Goal: Find specific page/section: Find specific page/section

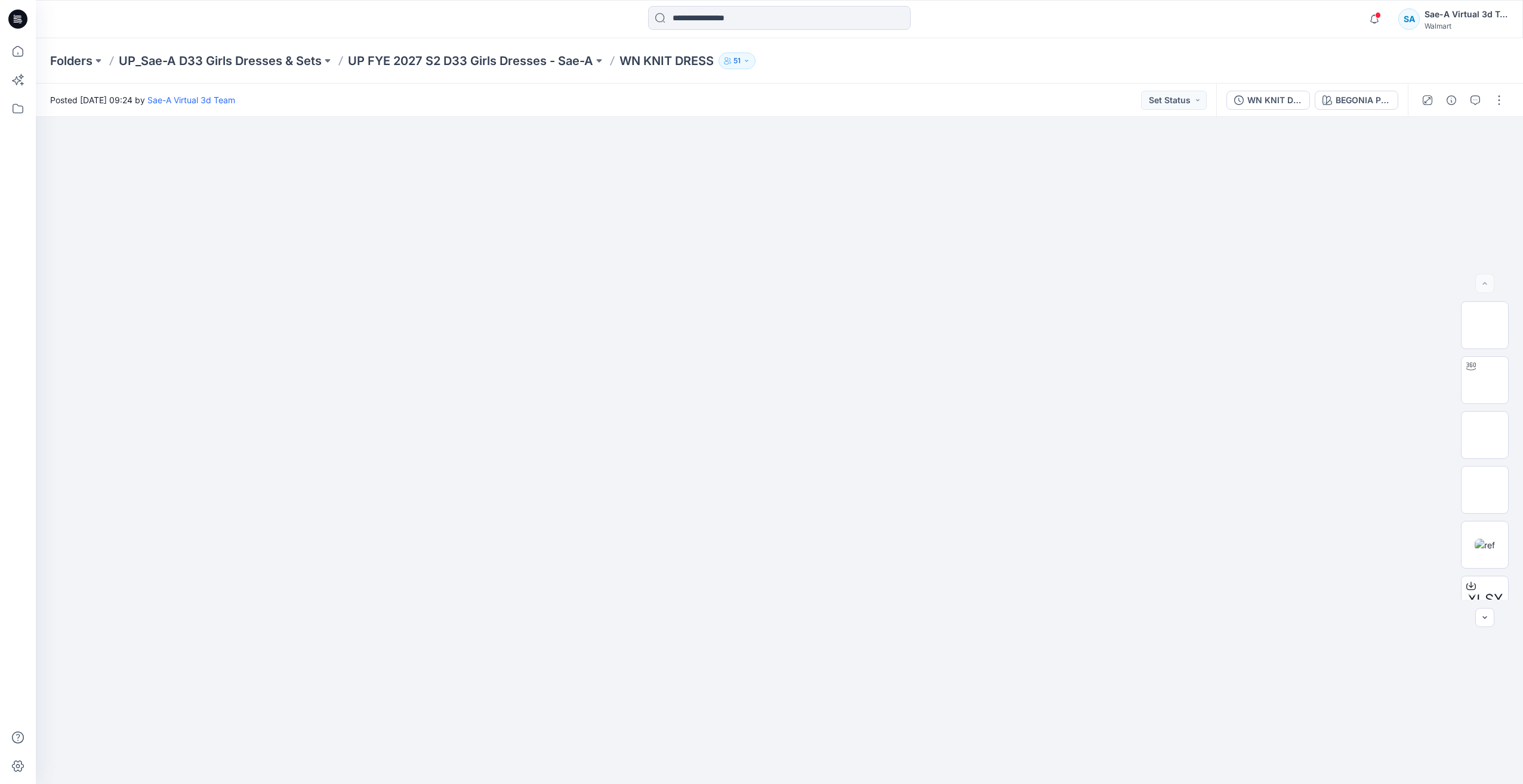
click at [23, 19] on icon at bounding box center [18, 19] width 19 height 19
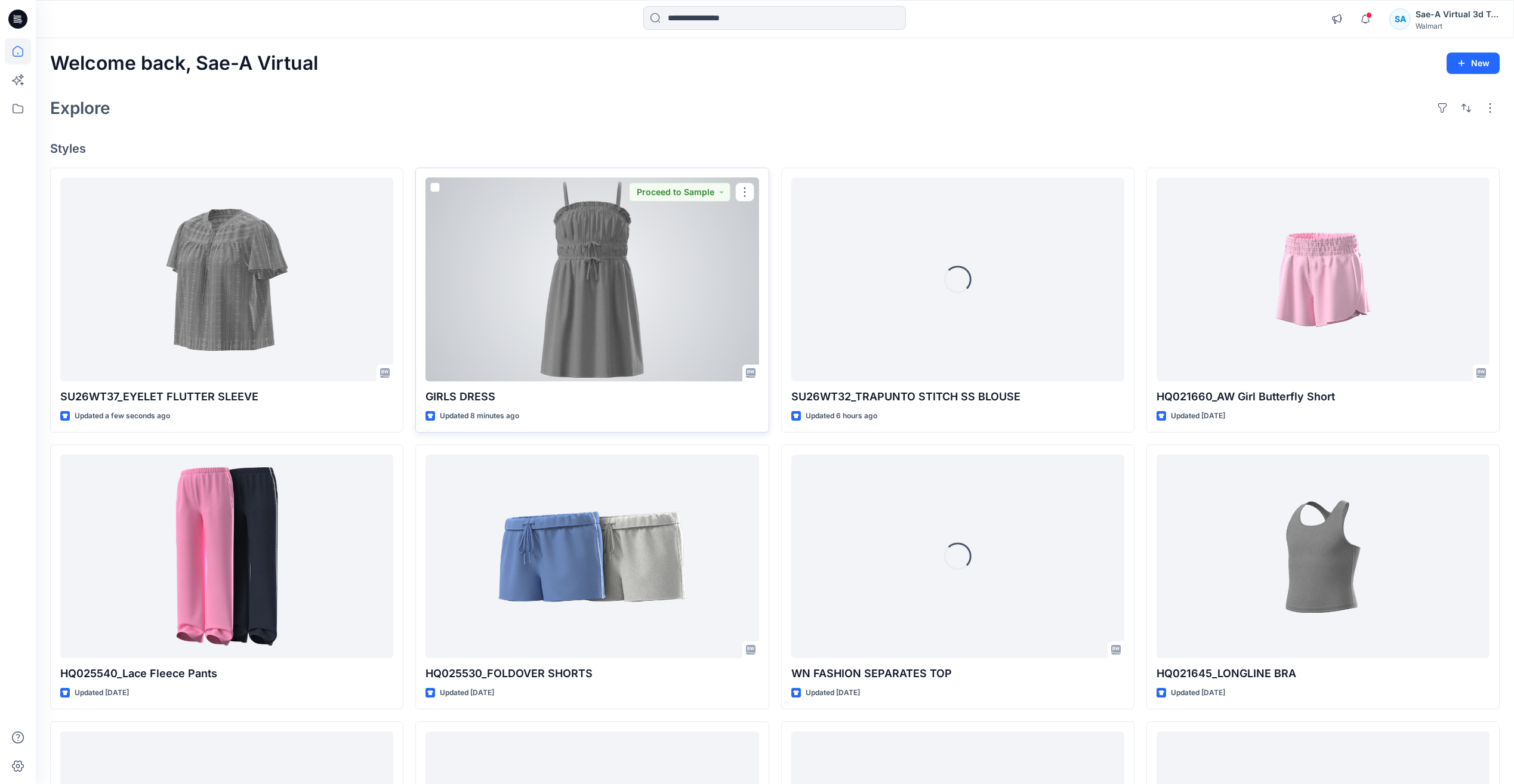
click at [573, 279] on div at bounding box center [591, 279] width 333 height 203
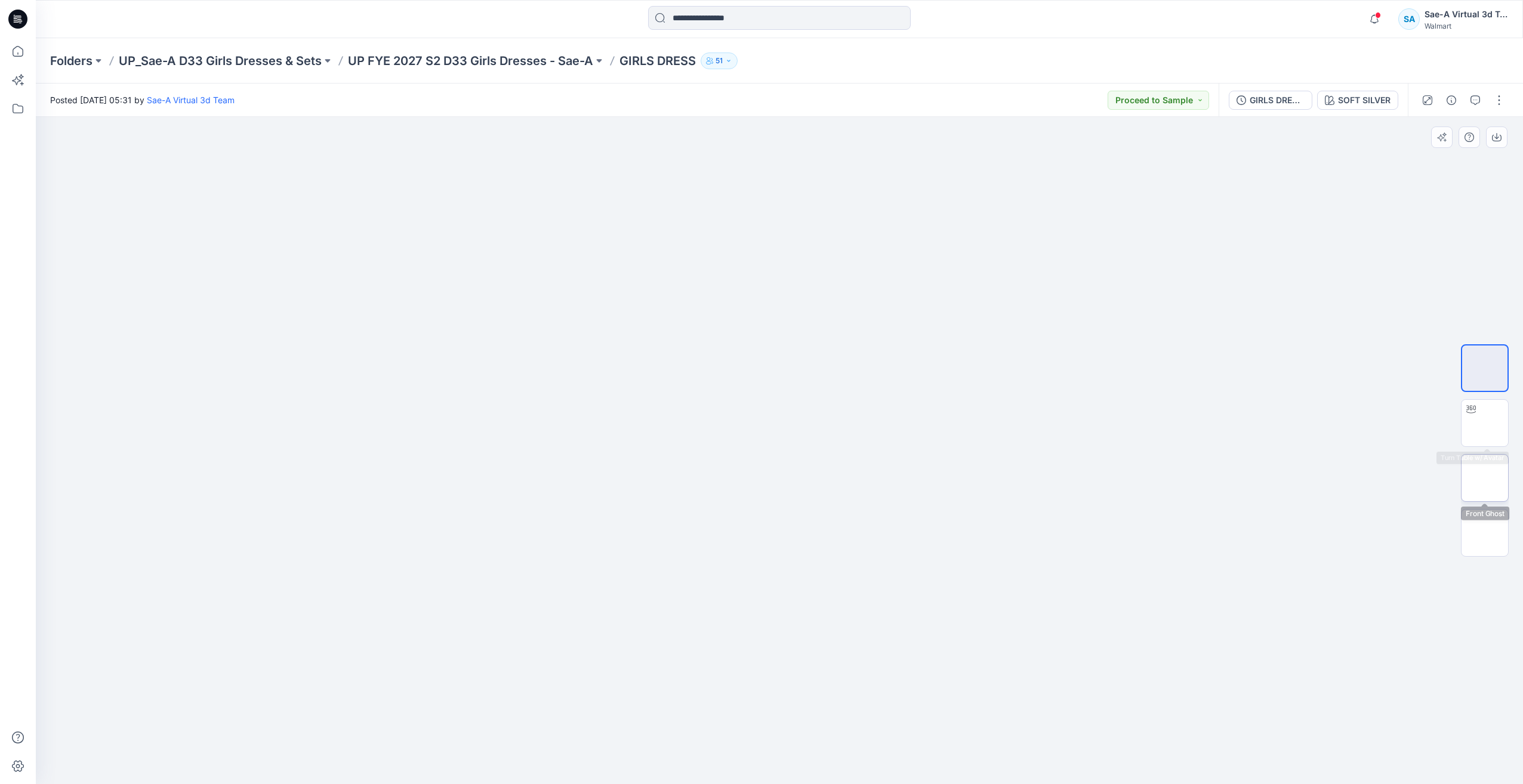
click at [1485, 478] on img at bounding box center [1485, 478] width 0 height 0
click at [1485, 533] on img at bounding box center [1485, 533] width 0 height 0
click at [1485, 422] on img at bounding box center [1485, 422] width 0 height 0
drag, startPoint x: 900, startPoint y: 747, endPoint x: 680, endPoint y: 767, distance: 220.9
click at [680, 767] on icon at bounding box center [781, 748] width 361 height 45
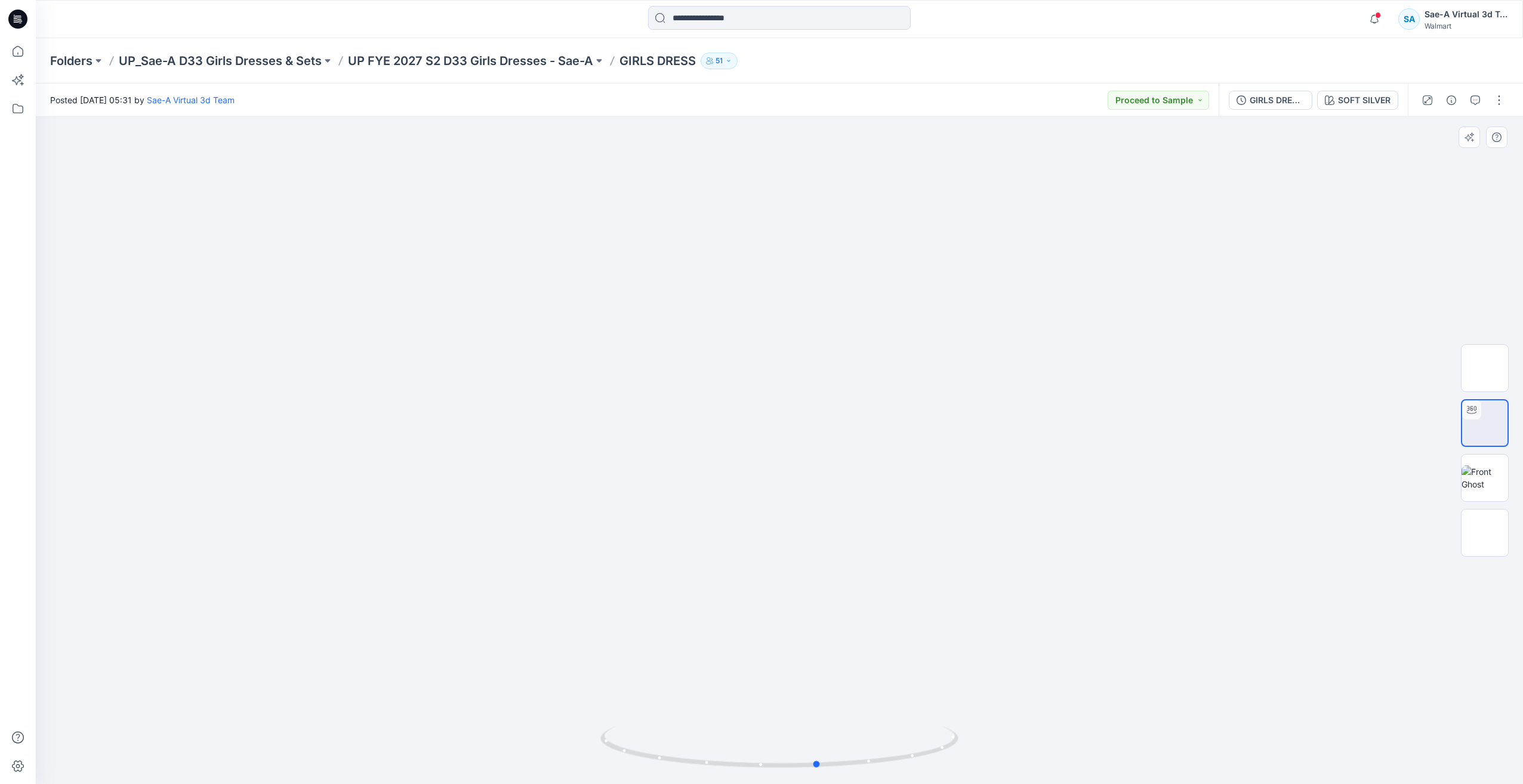
drag, startPoint x: 824, startPoint y: 762, endPoint x: 733, endPoint y: 771, distance: 91.4
click at [733, 771] on div at bounding box center [780, 754] width 358 height 60
drag, startPoint x: 921, startPoint y: 656, endPoint x: 919, endPoint y: 629, distance: 27.1
drag, startPoint x: 902, startPoint y: 751, endPoint x: 541, endPoint y: 743, distance: 361.1
click at [541, 743] on div at bounding box center [779, 451] width 1487 height 667
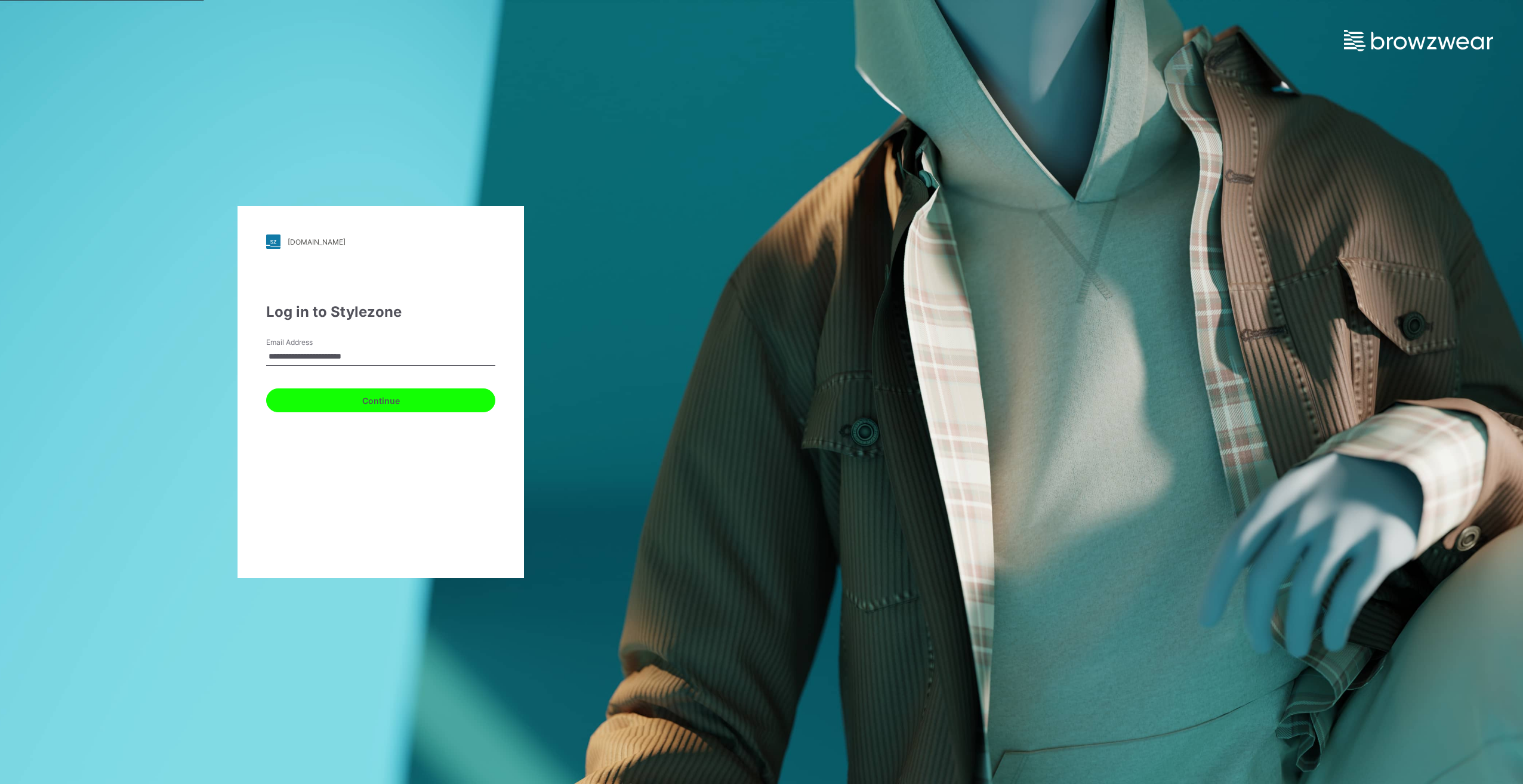
click at [390, 409] on button "Continue" at bounding box center [381, 400] width 230 height 23
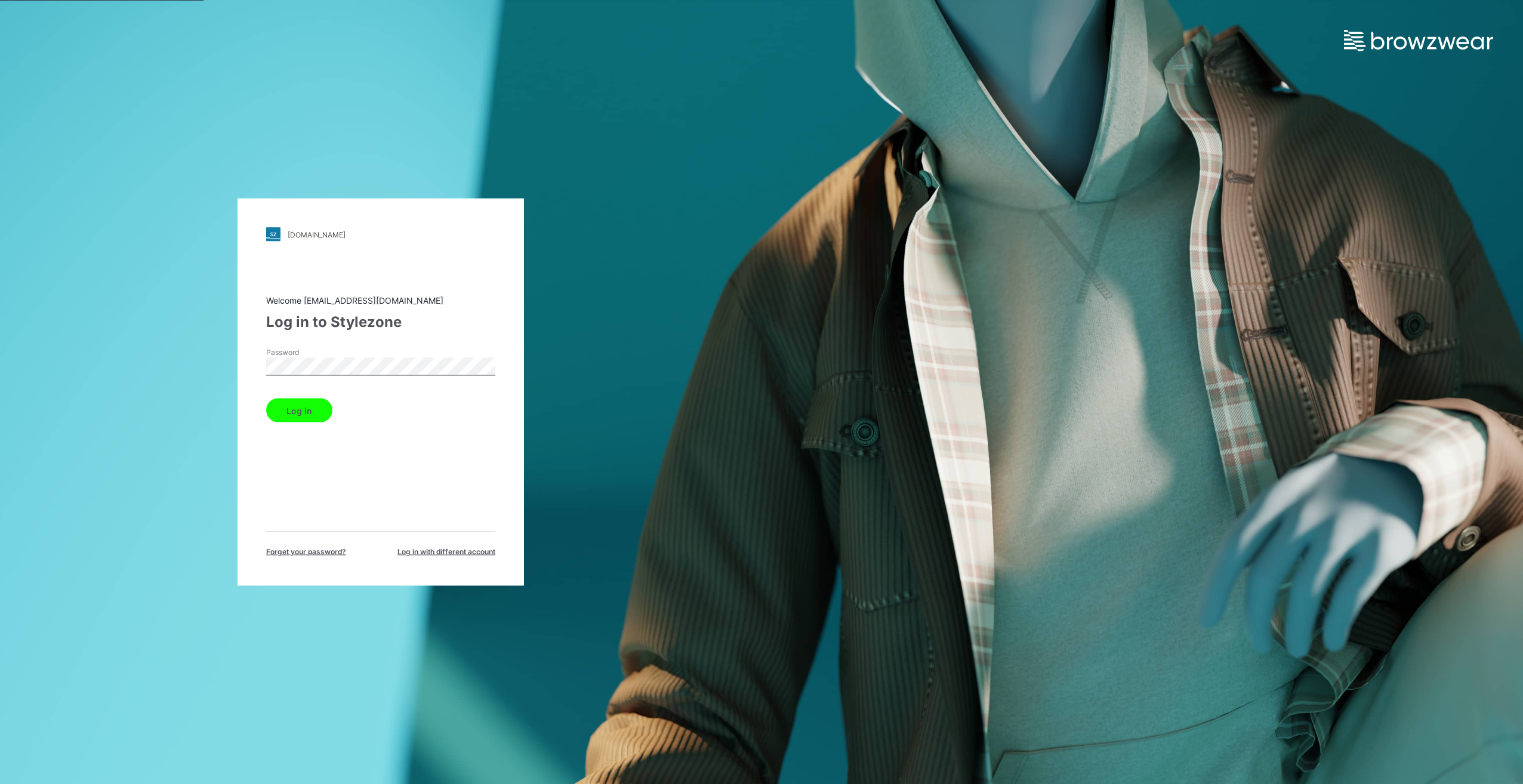
click at [266, 398] on button "Log in" at bounding box center [299, 409] width 67 height 23
click at [301, 416] on button "Log in" at bounding box center [299, 409] width 67 height 23
click at [298, 404] on button "Log in" at bounding box center [299, 409] width 67 height 23
click at [252, 375] on div "walmart.stylezone.com Loading... Welcome saea.wm_3dteam@sae-a.com Log in to Sty…" at bounding box center [381, 392] width 287 height 387
click at [306, 411] on button "Log in" at bounding box center [299, 409] width 67 height 23
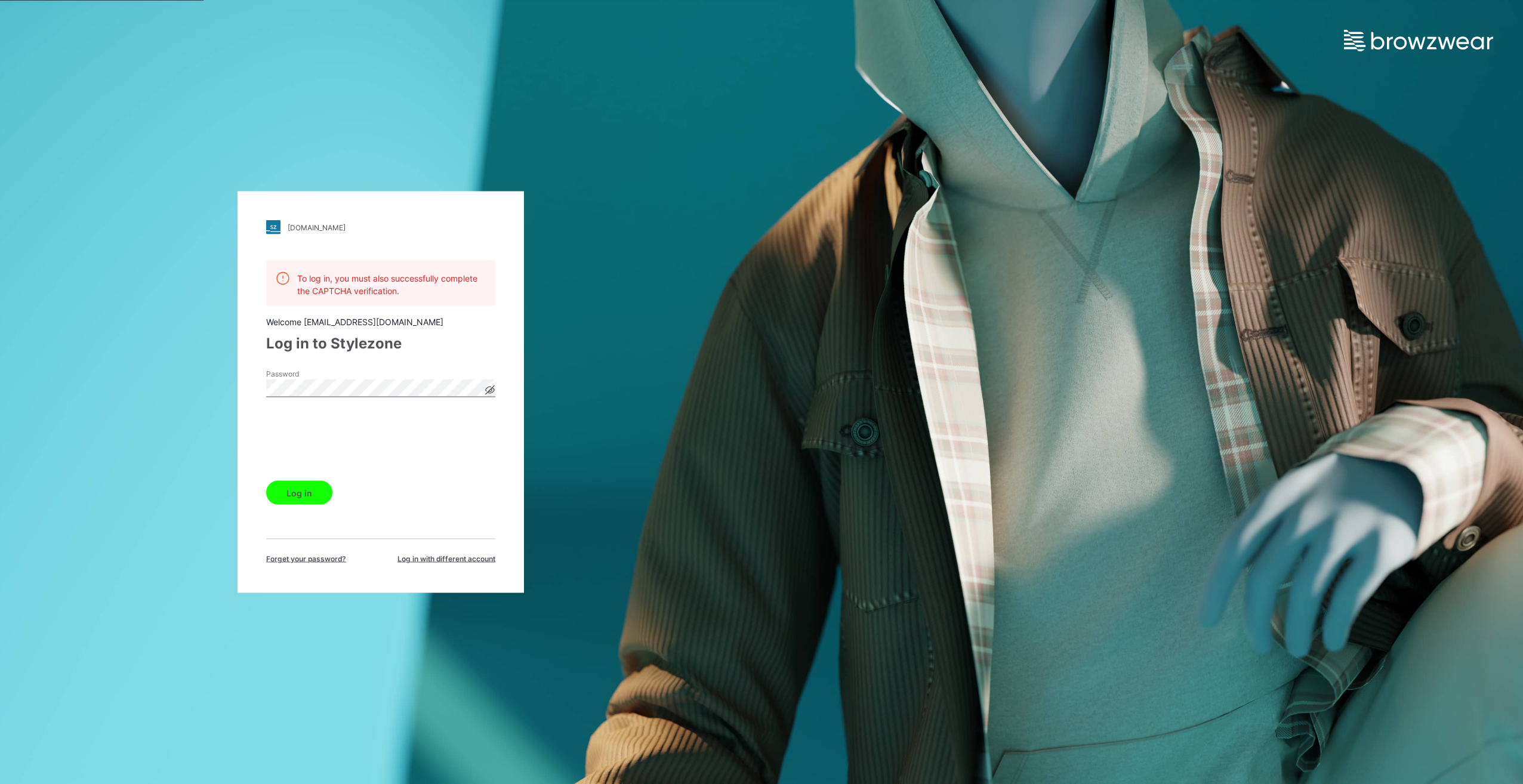
click at [487, 390] on icon at bounding box center [490, 390] width 9 height 9
click at [299, 498] on button "Log in" at bounding box center [299, 492] width 67 height 23
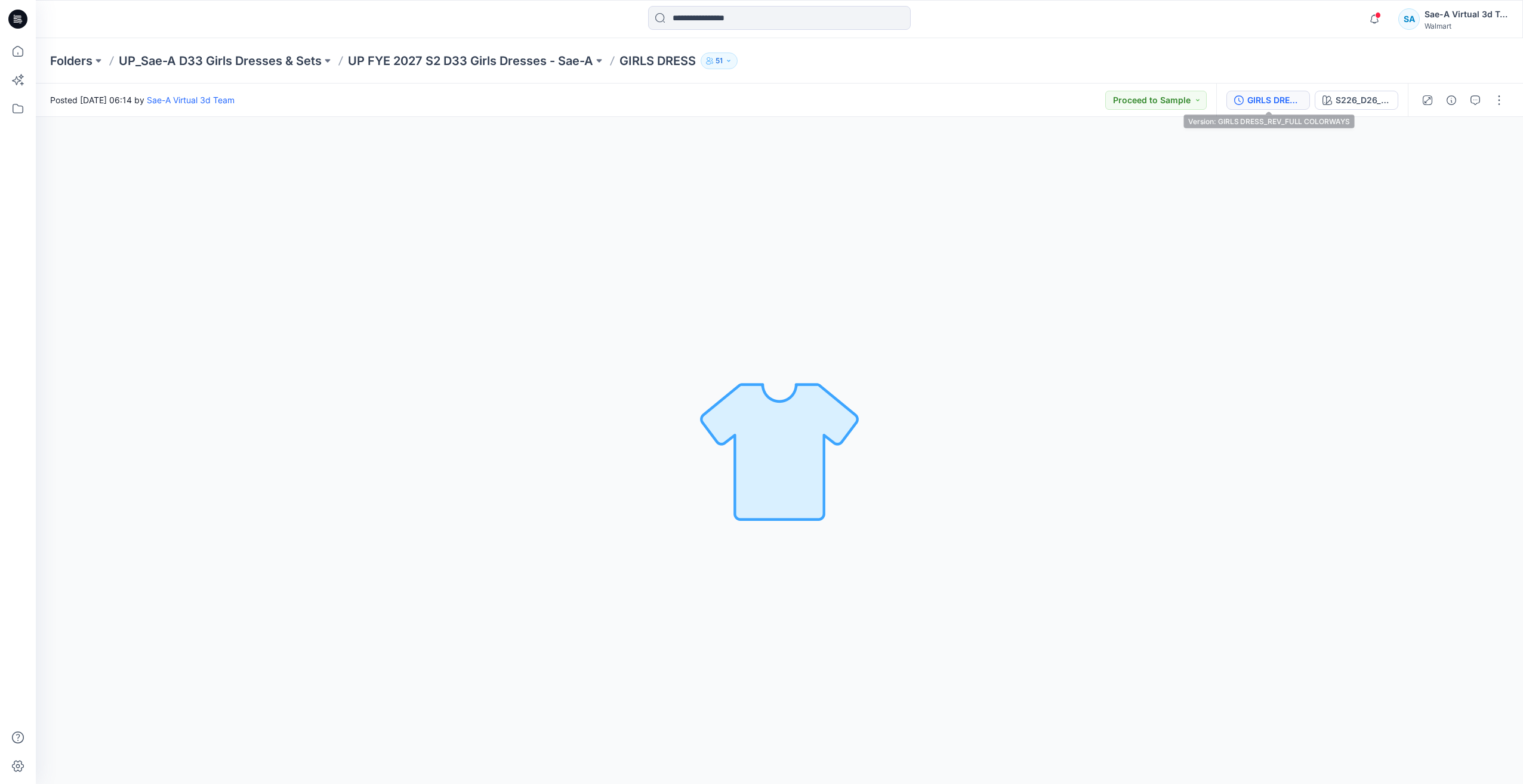
click at [1283, 97] on div "GIRLS DRESS_REV_FULL COLORWAYS" at bounding box center [1275, 100] width 55 height 13
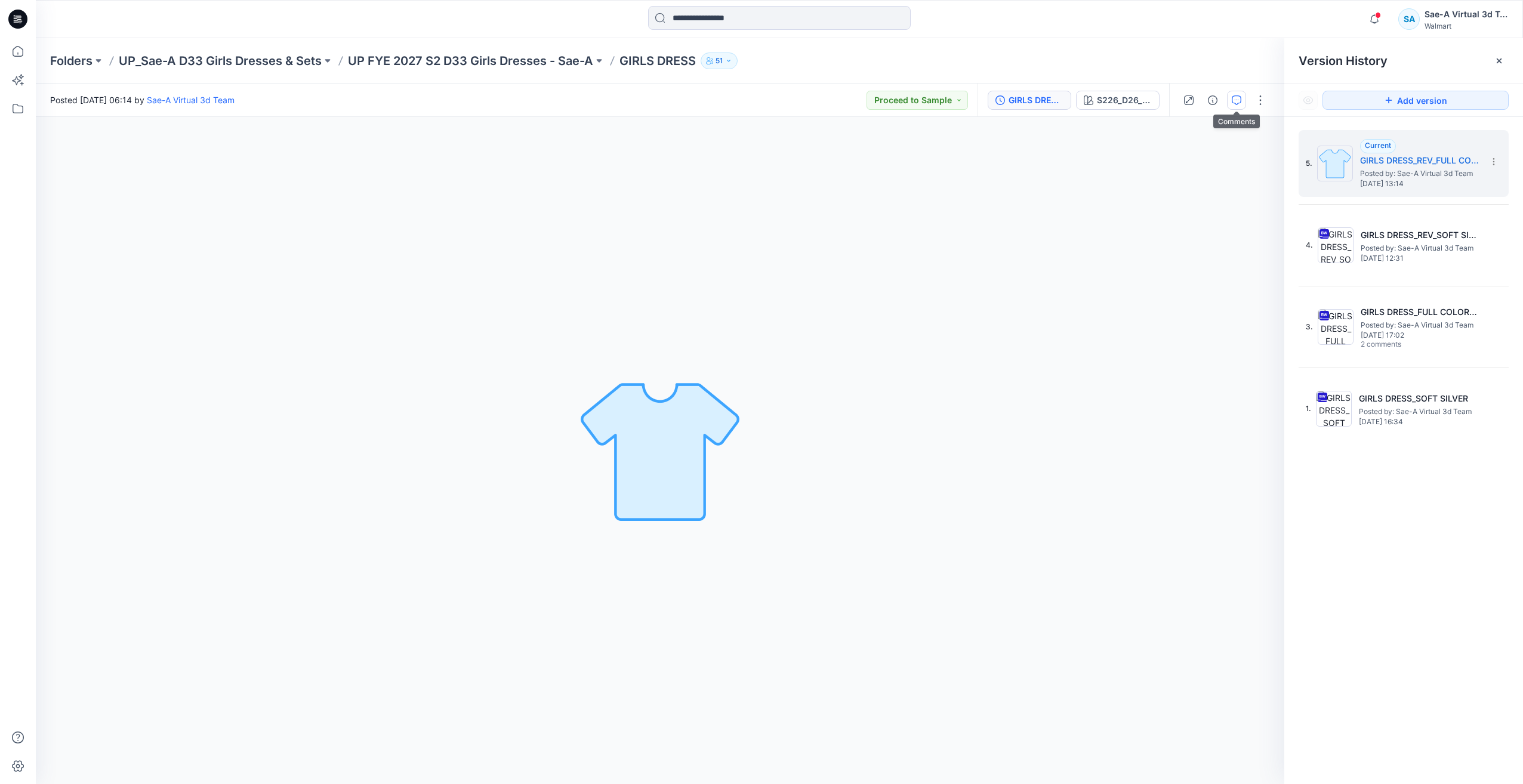
click at [1238, 101] on icon "button" at bounding box center [1236, 100] width 9 height 9
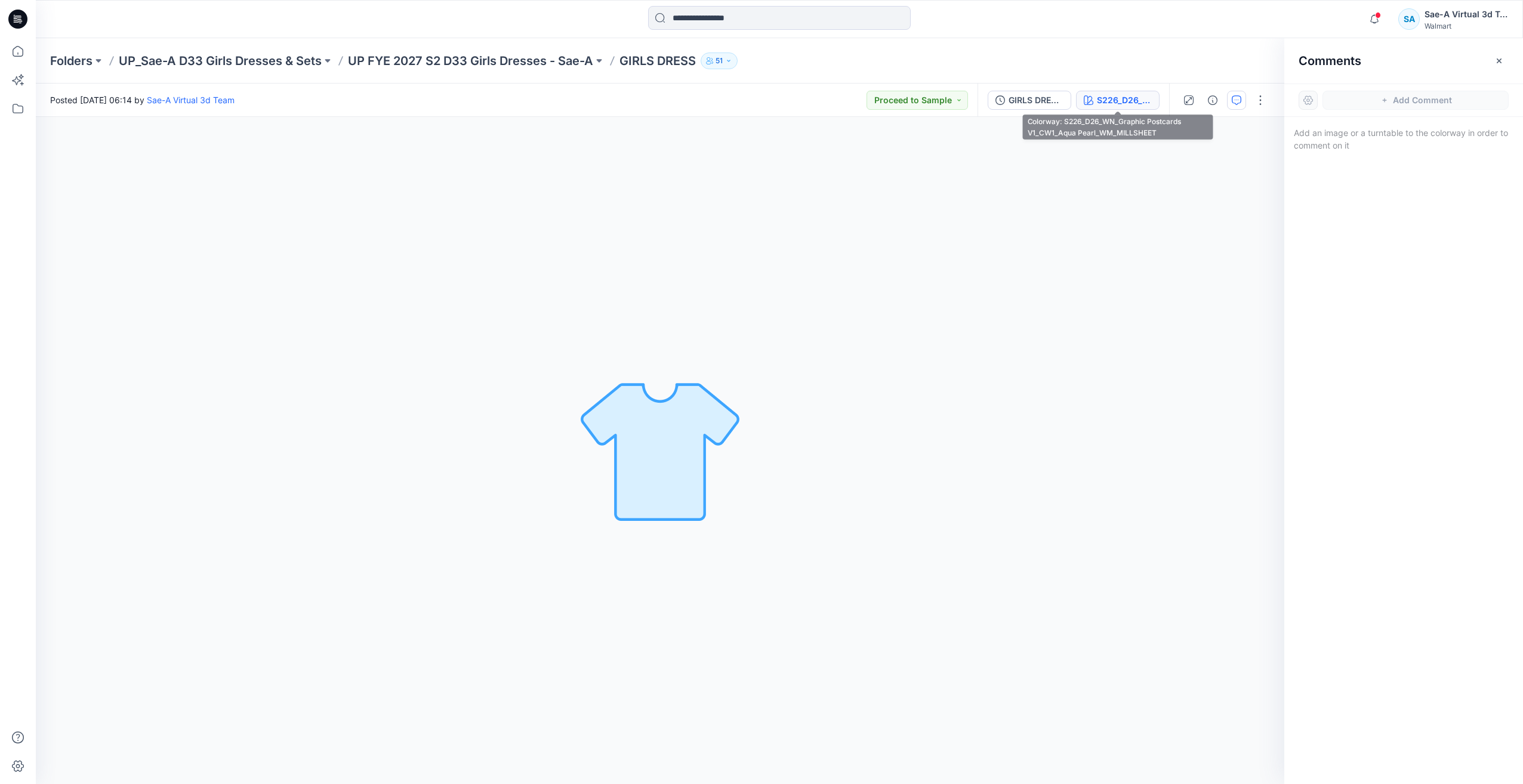
click at [1129, 95] on div "S226_D26_WN_Graphic Postcards V1_CW1_Aqua Pearl_WM_MILLSHEET" at bounding box center [1124, 100] width 55 height 13
